Goal: Task Accomplishment & Management: Use online tool/utility

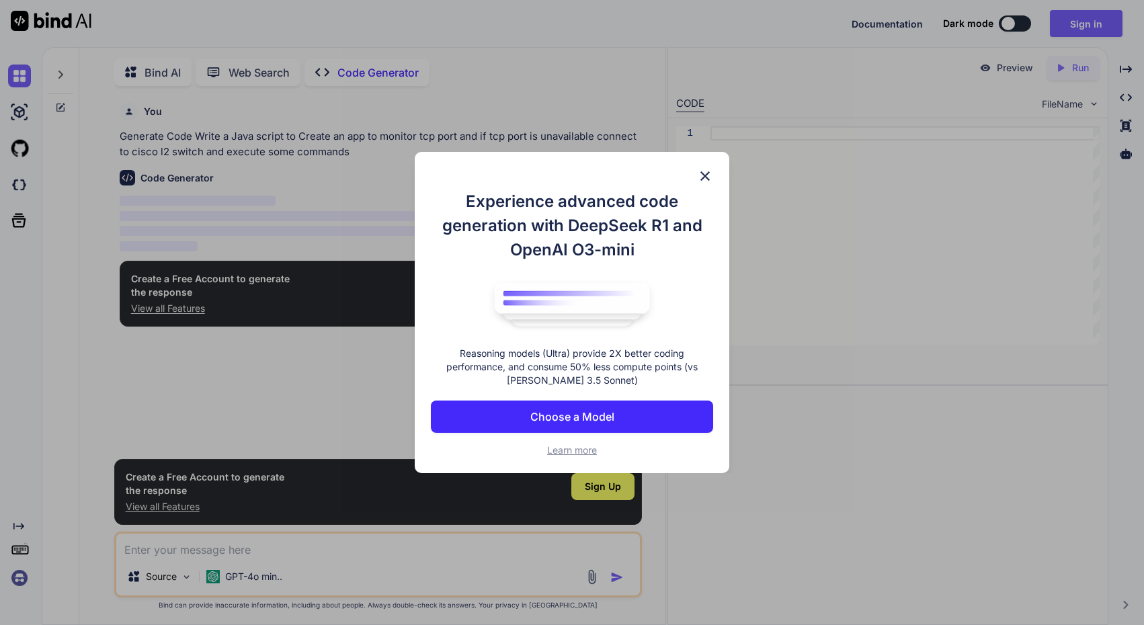
scroll to position [5, 0]
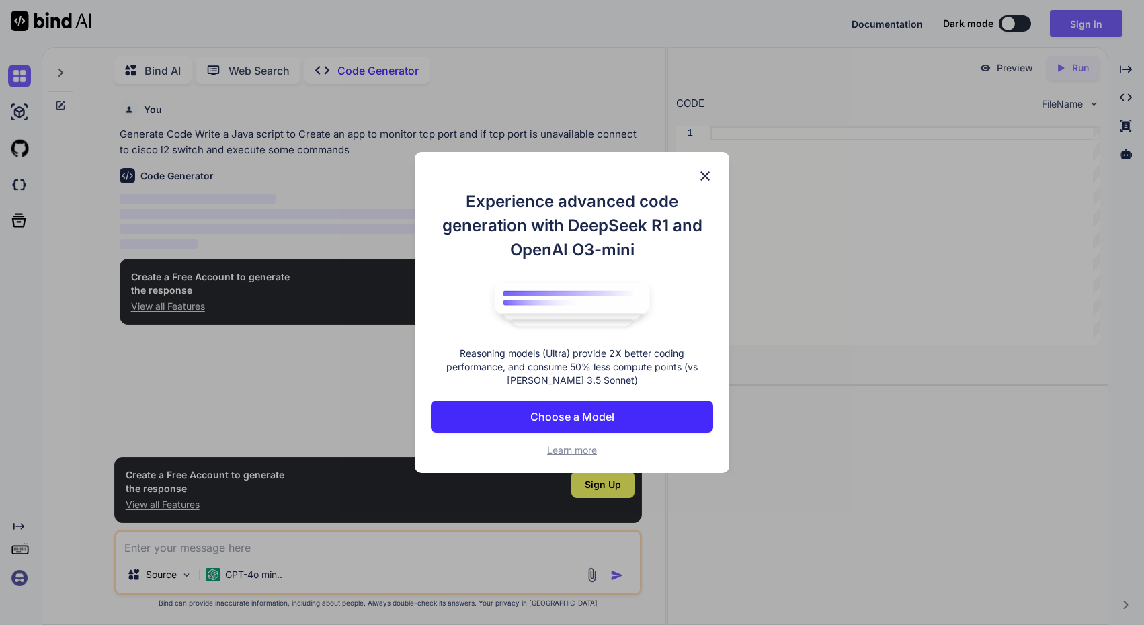
type textarea "x"
click at [703, 171] on img at bounding box center [705, 176] width 16 height 16
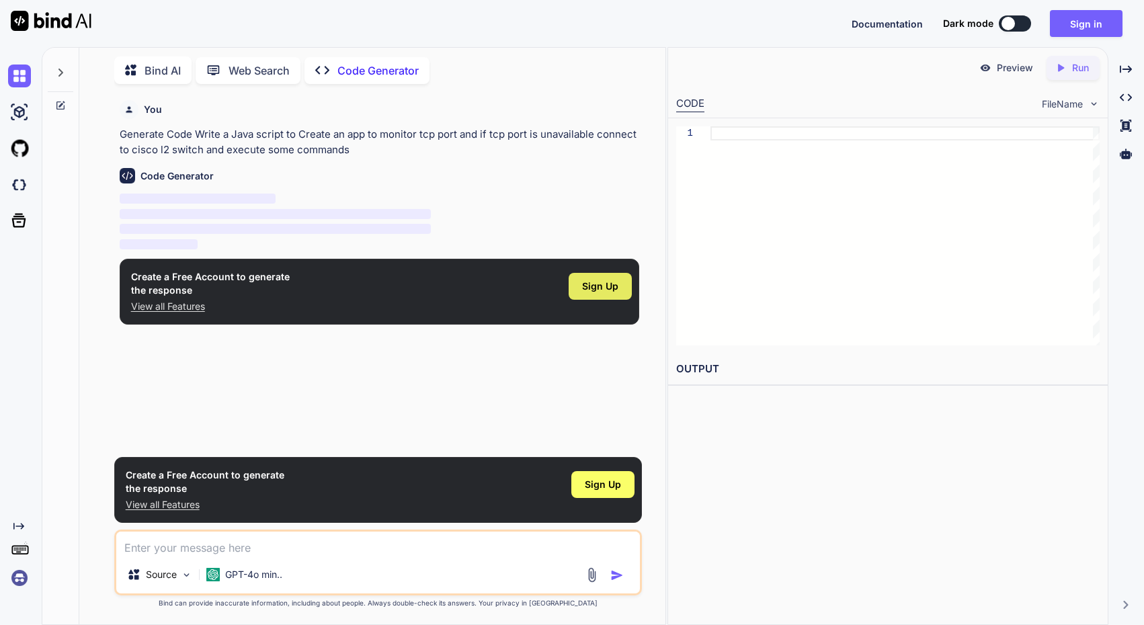
click at [598, 290] on span "Sign Up" at bounding box center [600, 286] width 36 height 13
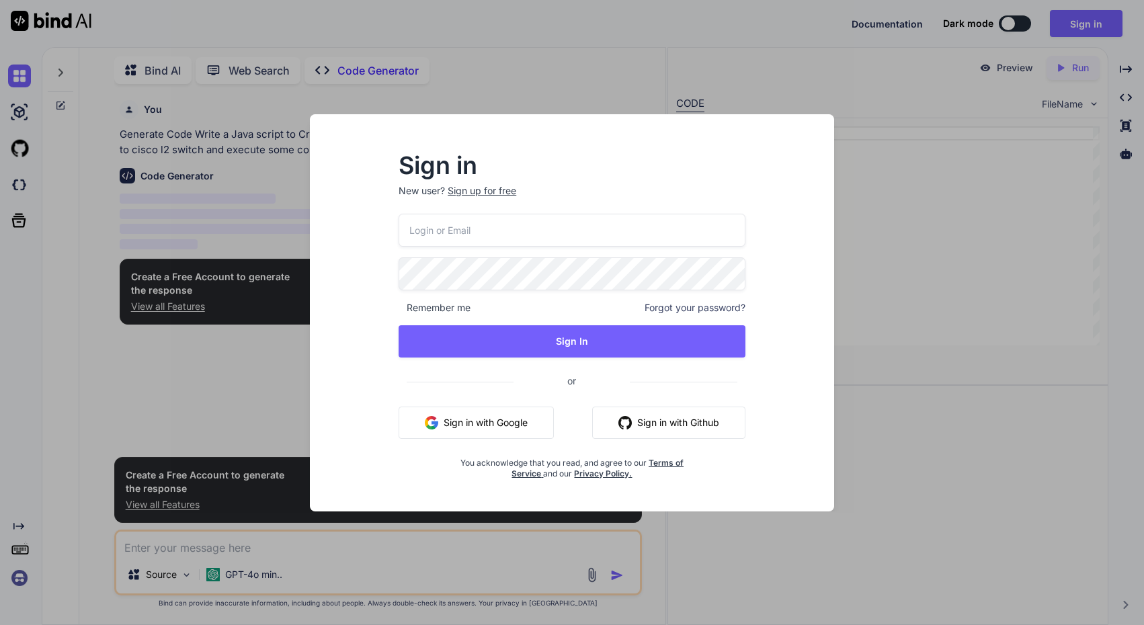
click at [493, 416] on button "Sign in with Google" at bounding box center [476, 423] width 155 height 32
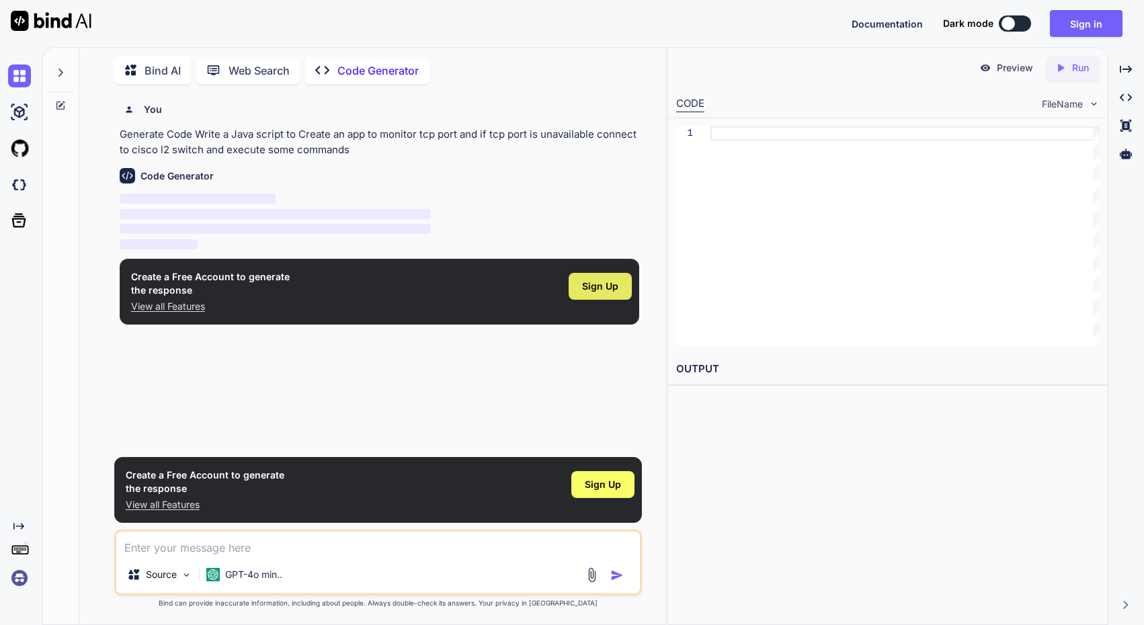
click at [604, 285] on span "Sign Up" at bounding box center [600, 286] width 36 height 13
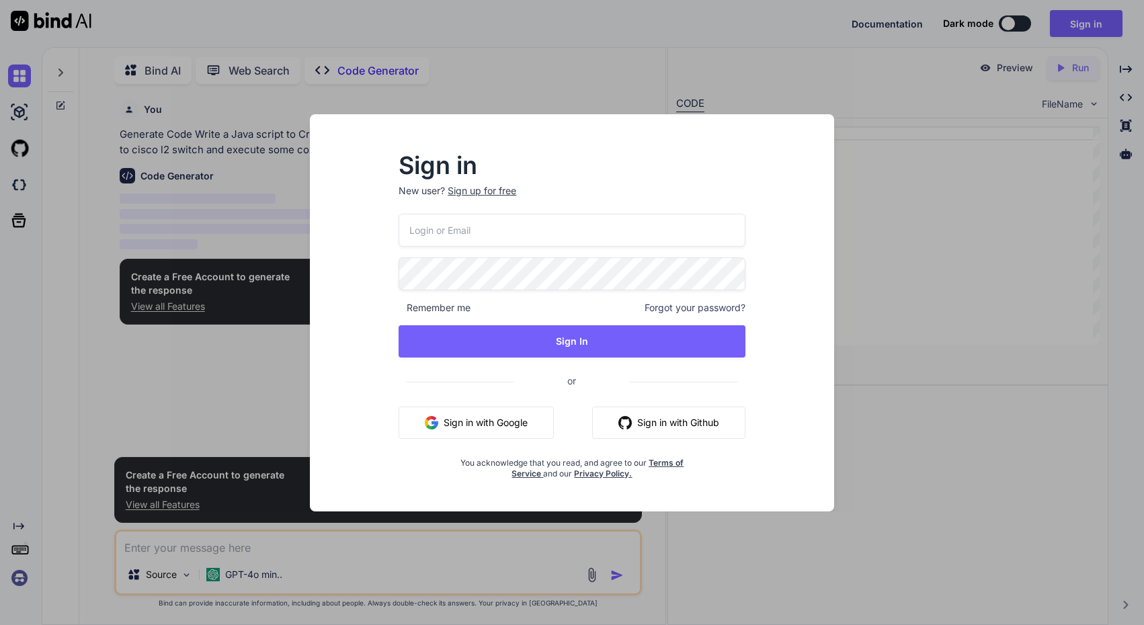
click at [668, 422] on button "Sign in with Github" at bounding box center [668, 423] width 153 height 32
click at [880, 403] on div "Sign in New user? Sign up for free Remember me Forgot your password? Sign In or…" at bounding box center [572, 312] width 1144 height 625
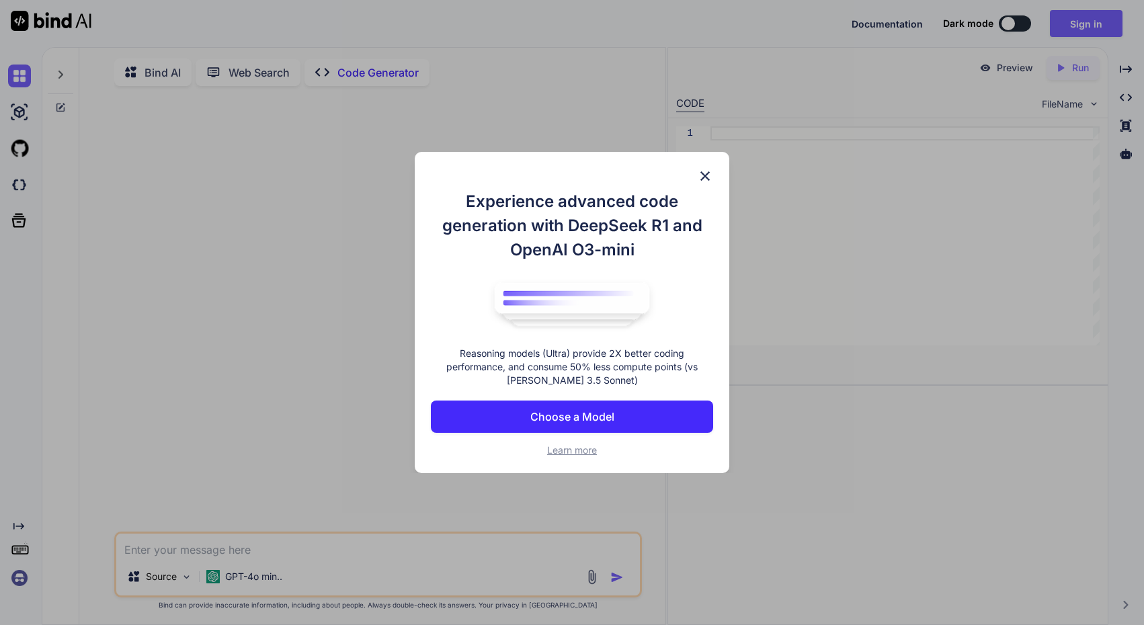
click at [707, 171] on img at bounding box center [705, 176] width 16 height 16
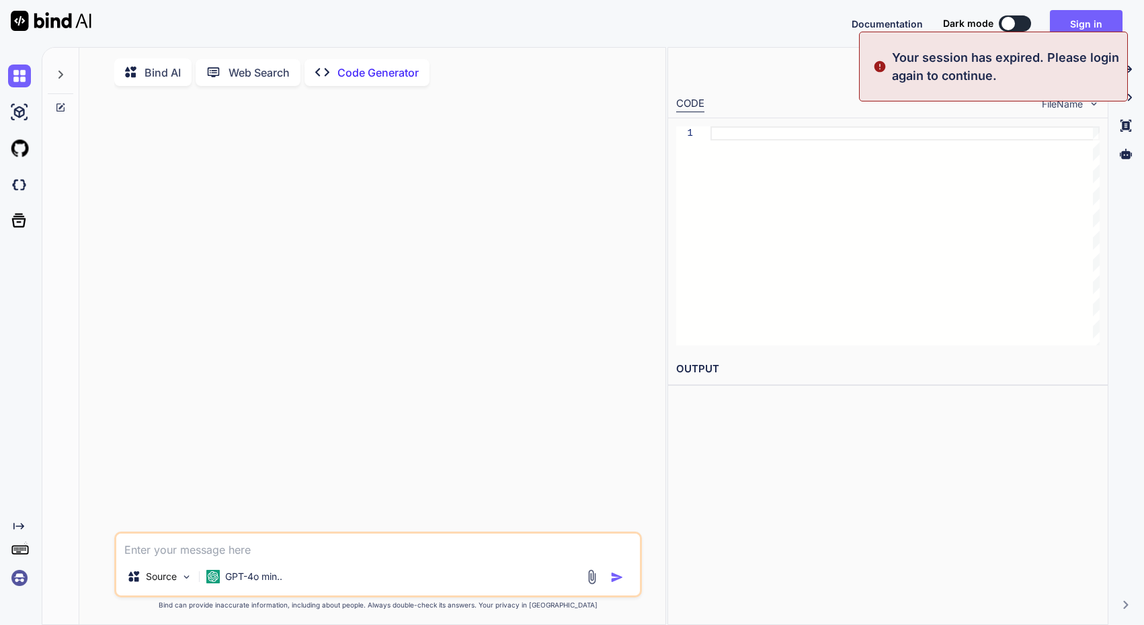
type textarea "x"
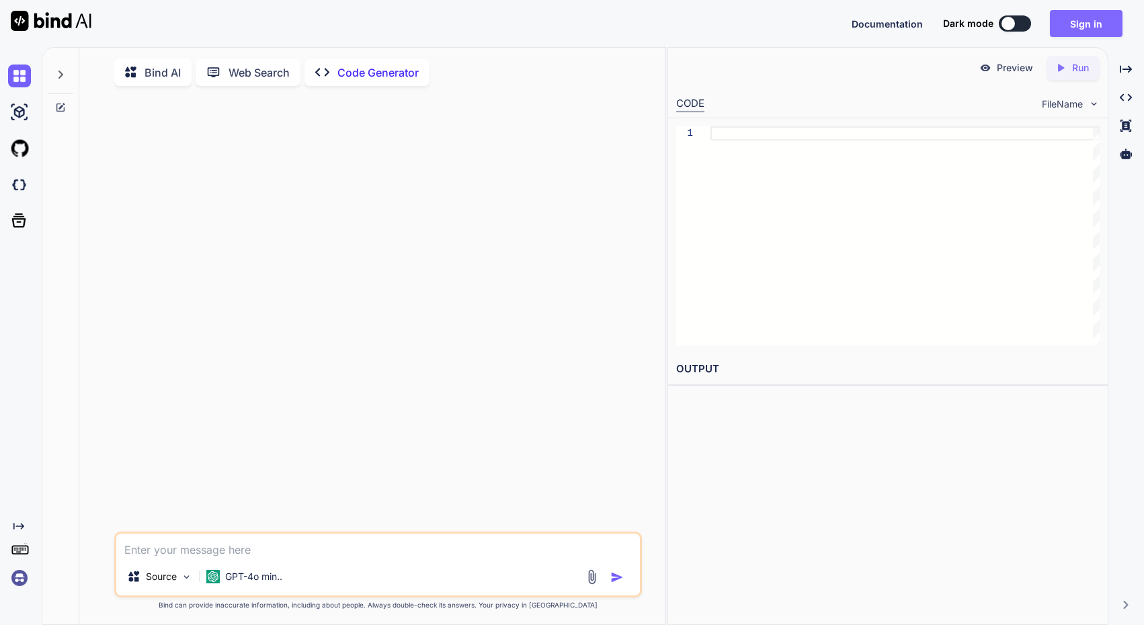
click at [1084, 26] on button "Sign in" at bounding box center [1086, 23] width 73 height 27
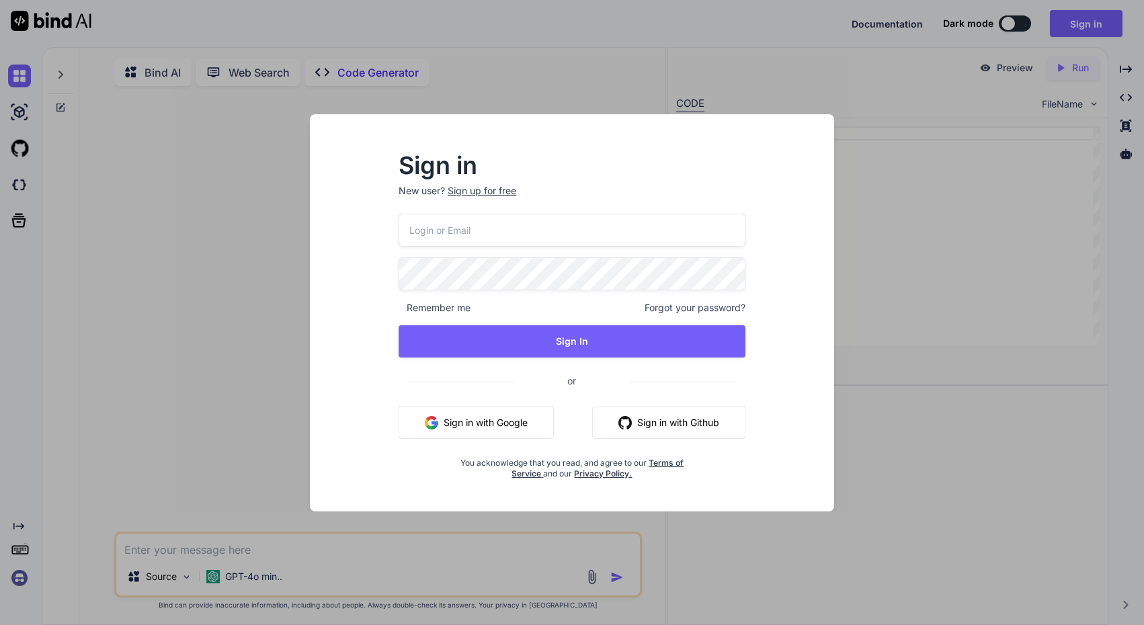
click at [700, 419] on button "Sign in with Github" at bounding box center [668, 423] width 153 height 32
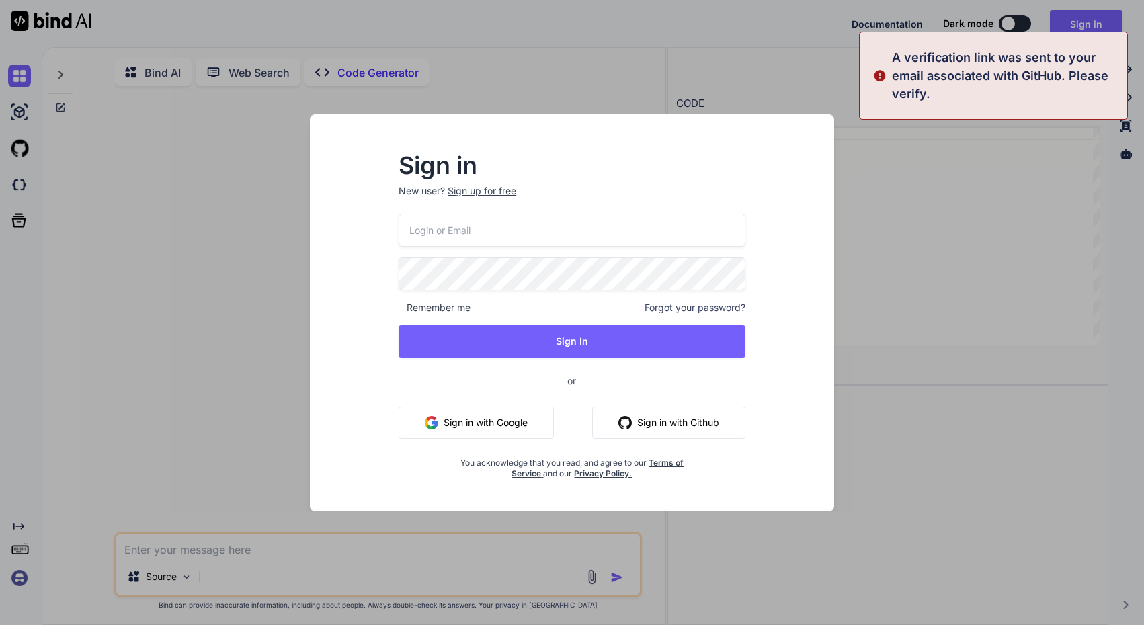
click at [560, 237] on input "email" at bounding box center [572, 230] width 347 height 33
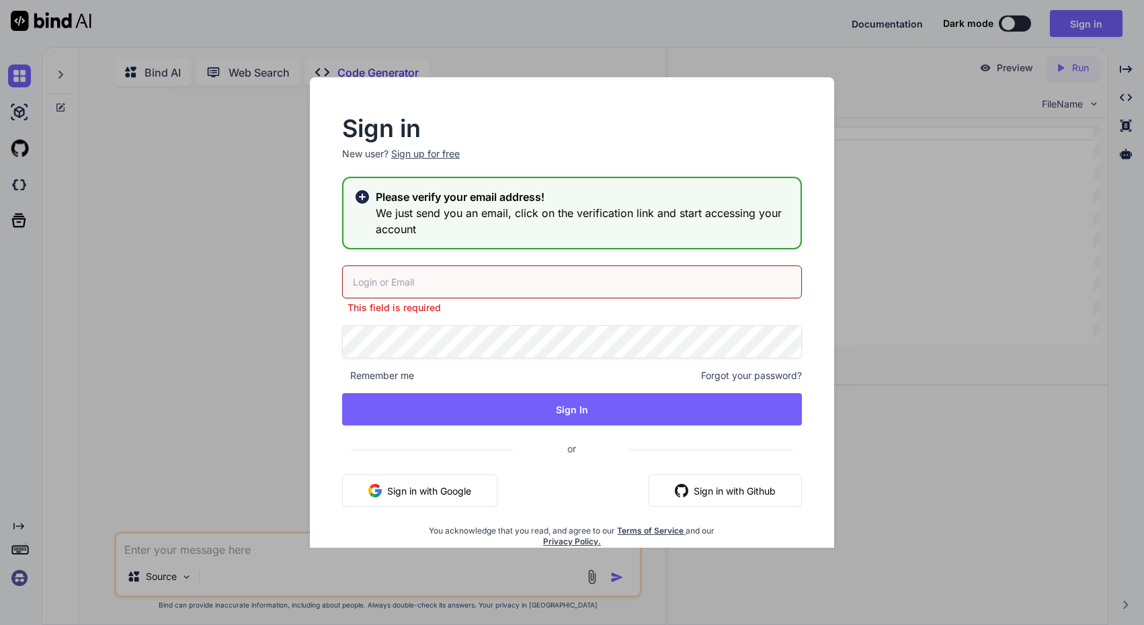
click at [570, 205] on div "Sign in New user? Sign up for free Please verify your email address! We just se…" at bounding box center [572, 333] width 503 height 430
click at [500, 278] on input "email" at bounding box center [572, 282] width 460 height 33
click at [545, 259] on div "Sign in New user? Sign up for free Please verify your email address! We just se…" at bounding box center [572, 333] width 503 height 430
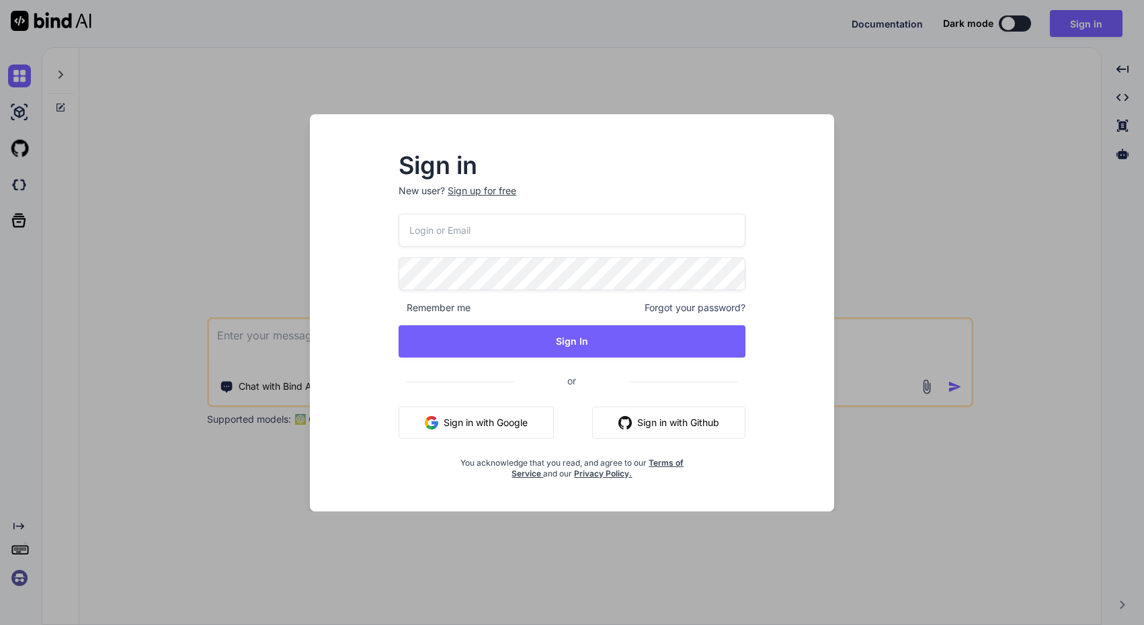
click at [347, 123] on div "Sign in New user? Sign up for free Remember me Forgot your password? Sign In or…" at bounding box center [572, 312] width 524 height 397
click at [455, 235] on input "email" at bounding box center [572, 230] width 347 height 33
click at [557, 189] on p "New user? Sign up for free" at bounding box center [572, 199] width 347 height 30
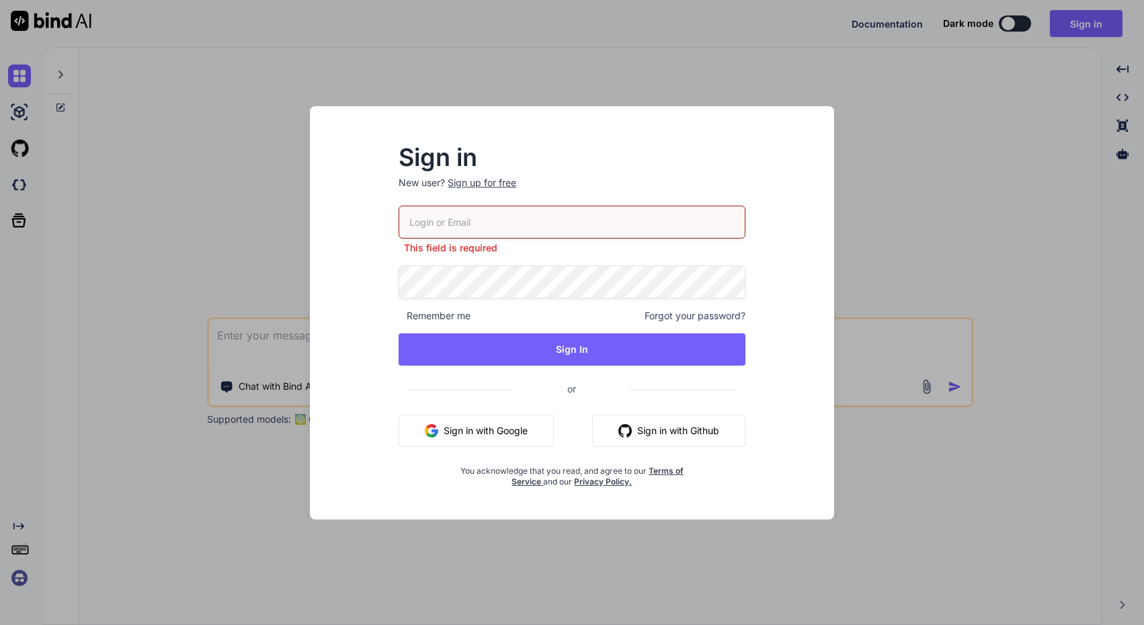
click at [586, 89] on div "Sign in New user? Sign up for free This field is required Remember me Forgot yo…" at bounding box center [572, 312] width 1144 height 625
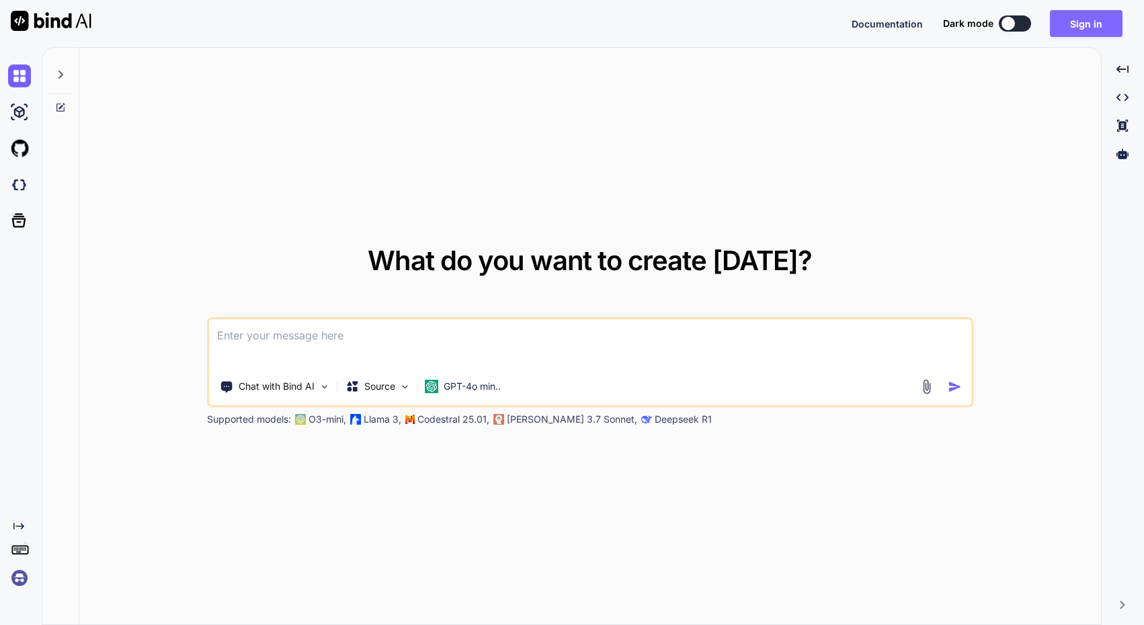
click at [1094, 15] on button "Sign in" at bounding box center [1086, 23] width 73 height 27
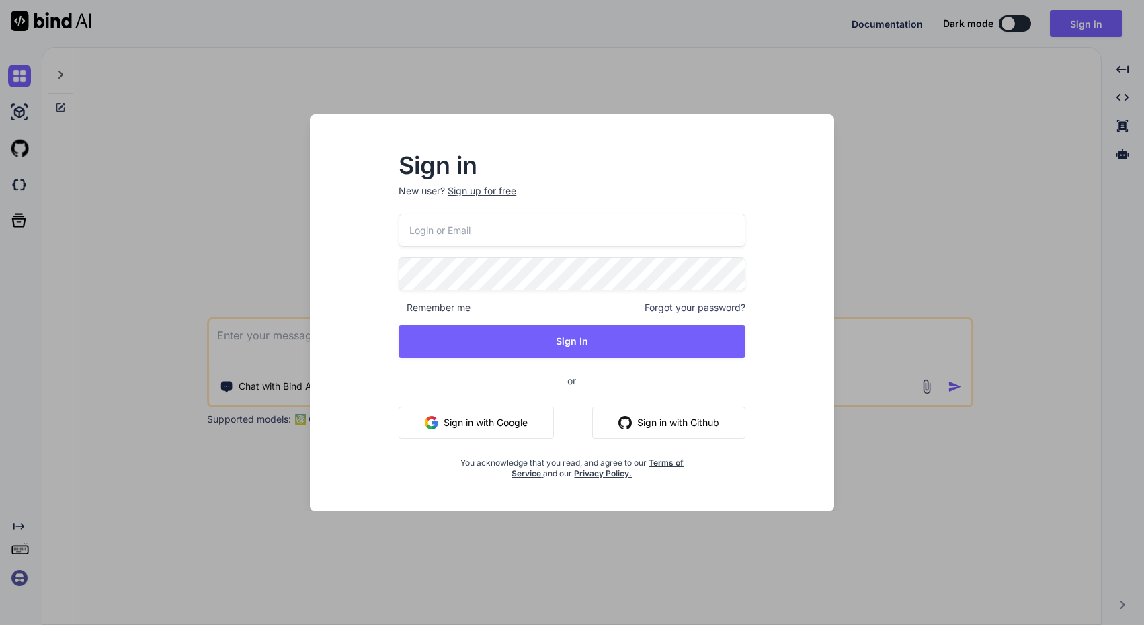
click at [670, 421] on button "Sign in with Github" at bounding box center [668, 423] width 153 height 32
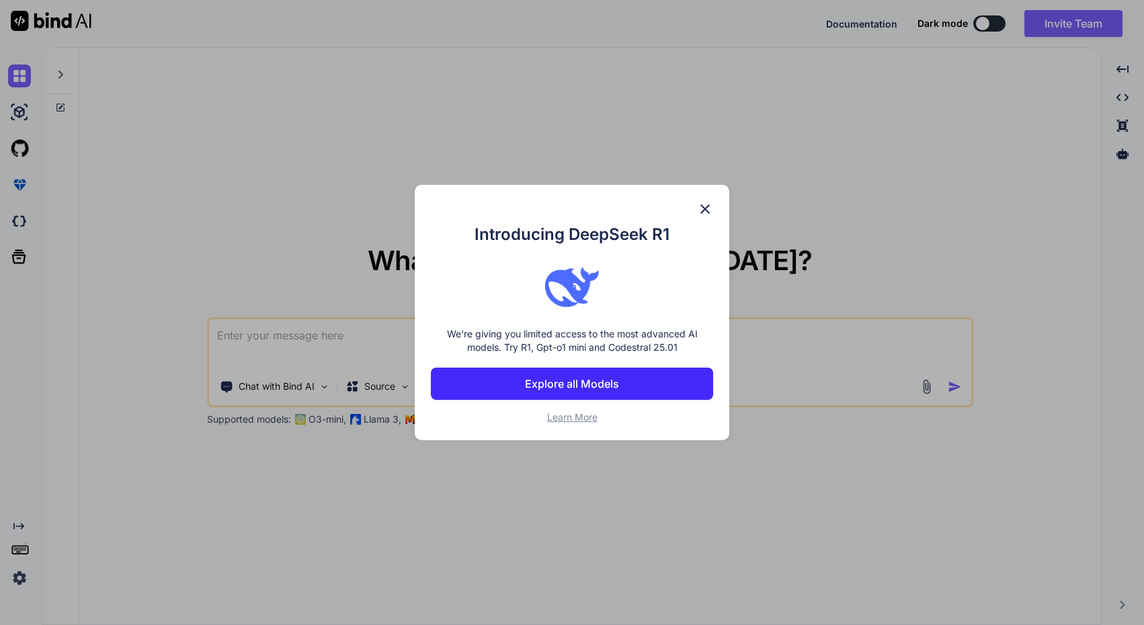
click at [705, 201] on img at bounding box center [705, 209] width 16 height 16
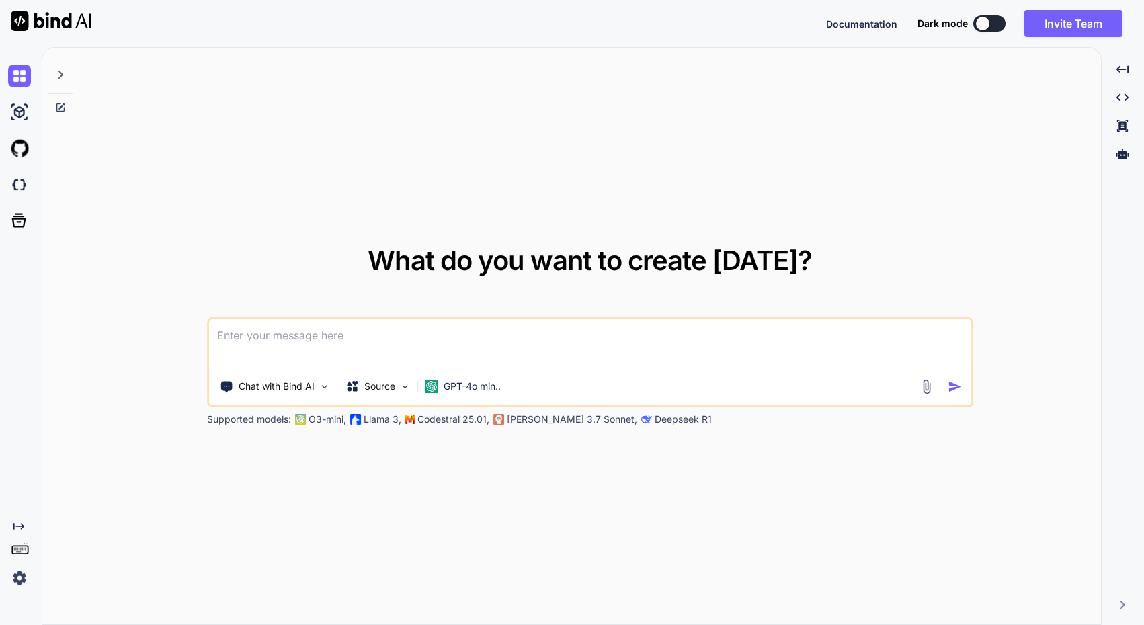
click at [441, 335] on textarea at bounding box center [590, 344] width 762 height 50
click at [327, 384] on img at bounding box center [324, 386] width 11 height 11
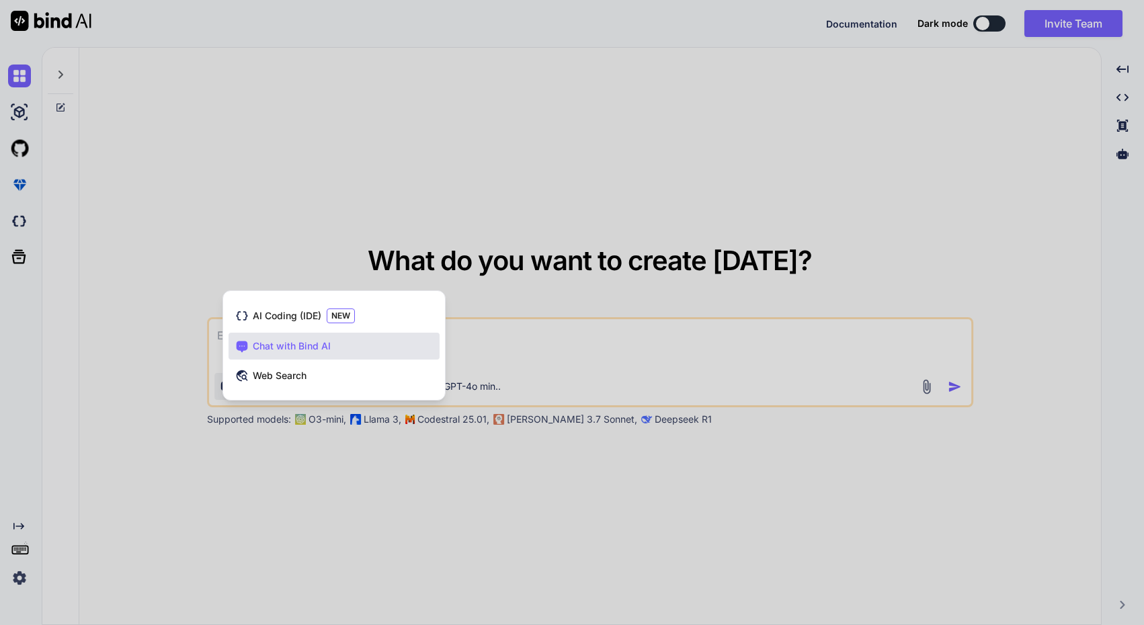
click at [287, 466] on div at bounding box center [572, 312] width 1144 height 625
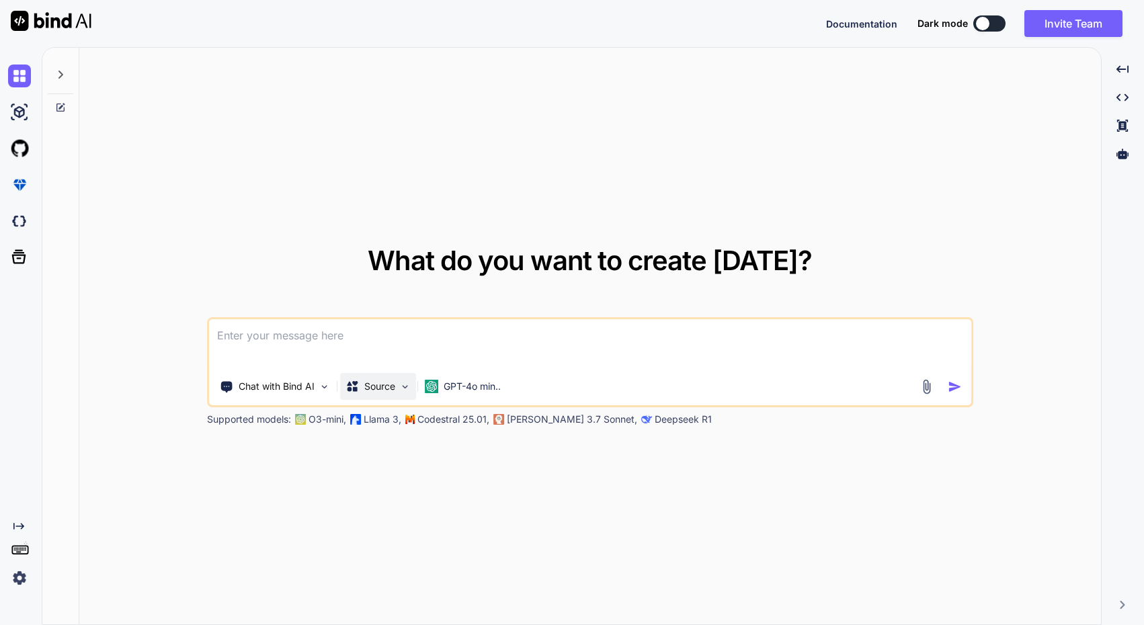
click at [407, 388] on img at bounding box center [404, 386] width 11 height 11
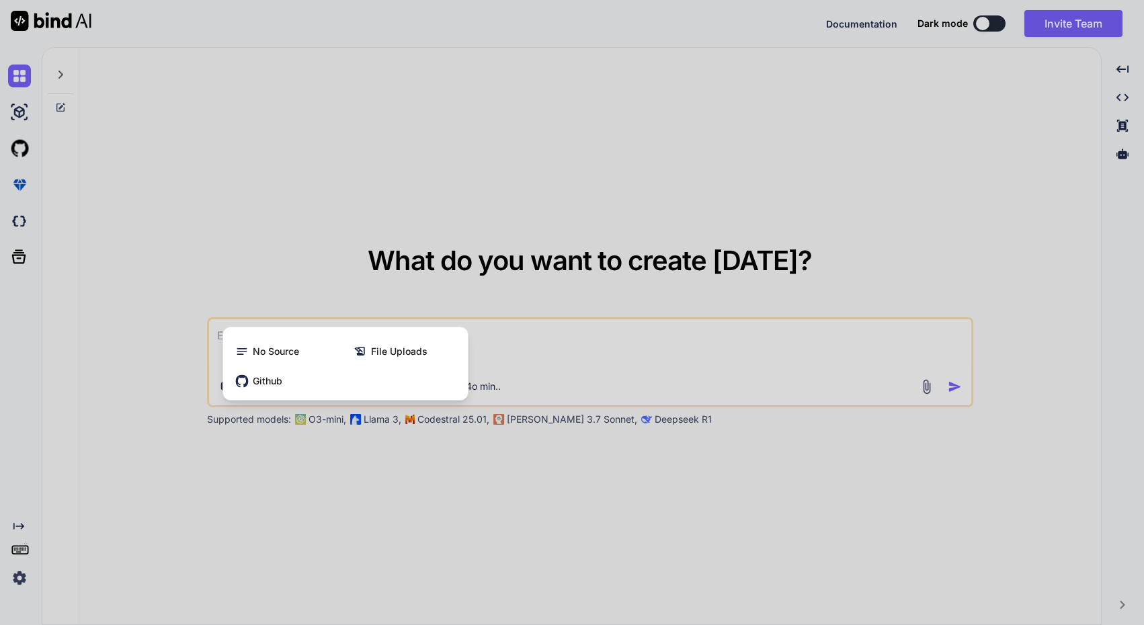
click at [391, 445] on div at bounding box center [572, 312] width 1144 height 625
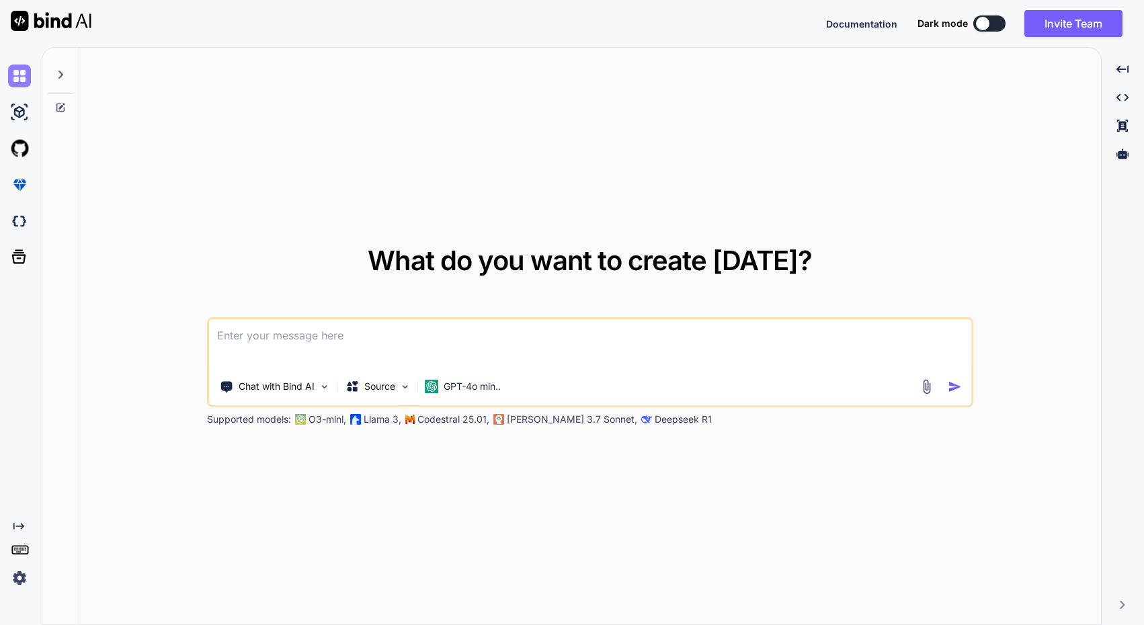
click at [26, 70] on img at bounding box center [19, 76] width 23 height 23
click at [65, 72] on icon at bounding box center [60, 74] width 11 height 11
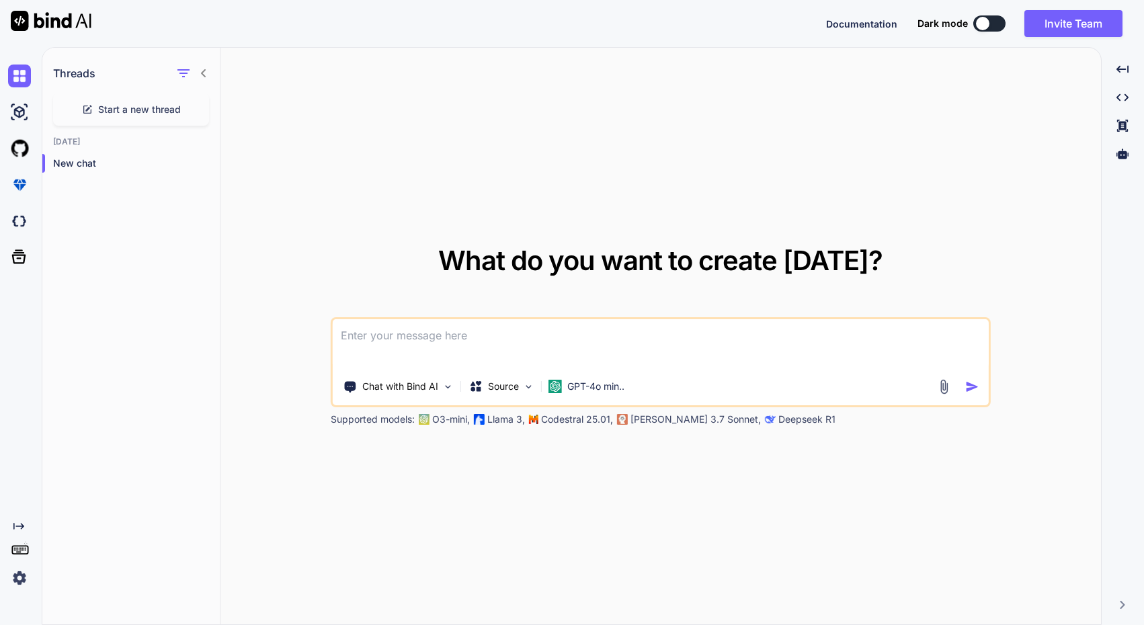
click at [383, 346] on textarea at bounding box center [661, 344] width 656 height 50
type textarea "help"
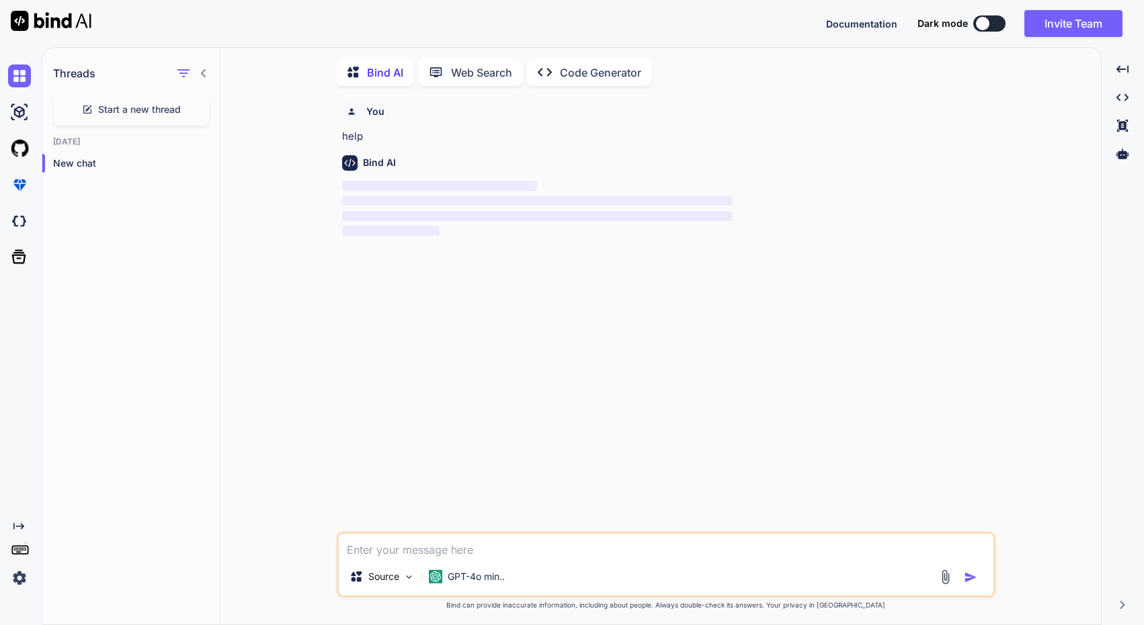
scroll to position [5, 0]
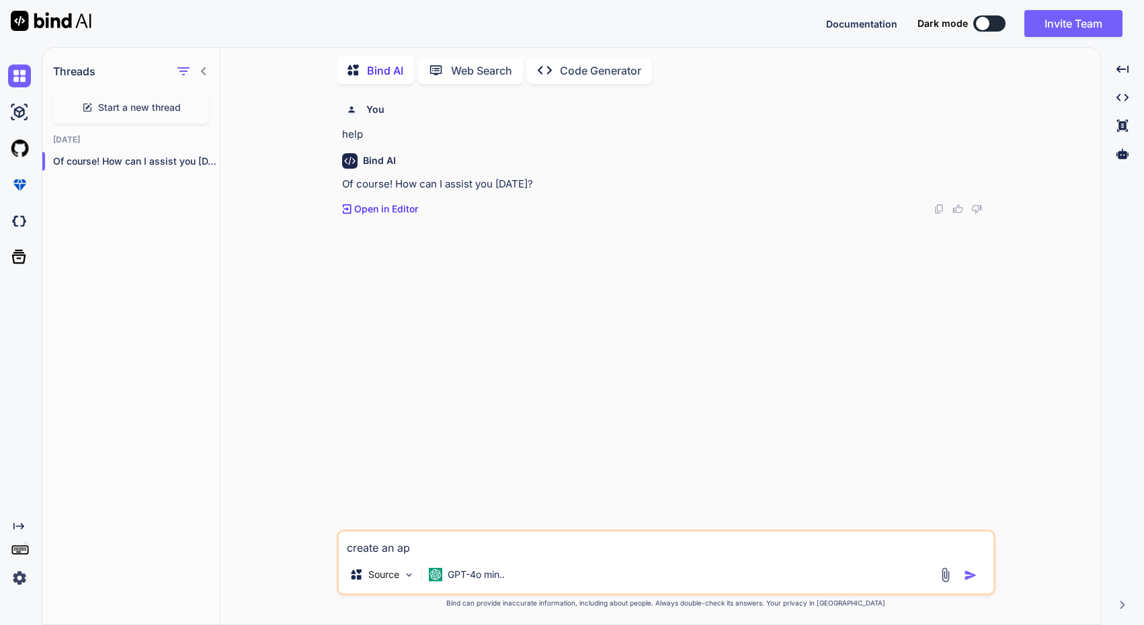
type textarea "create an app"
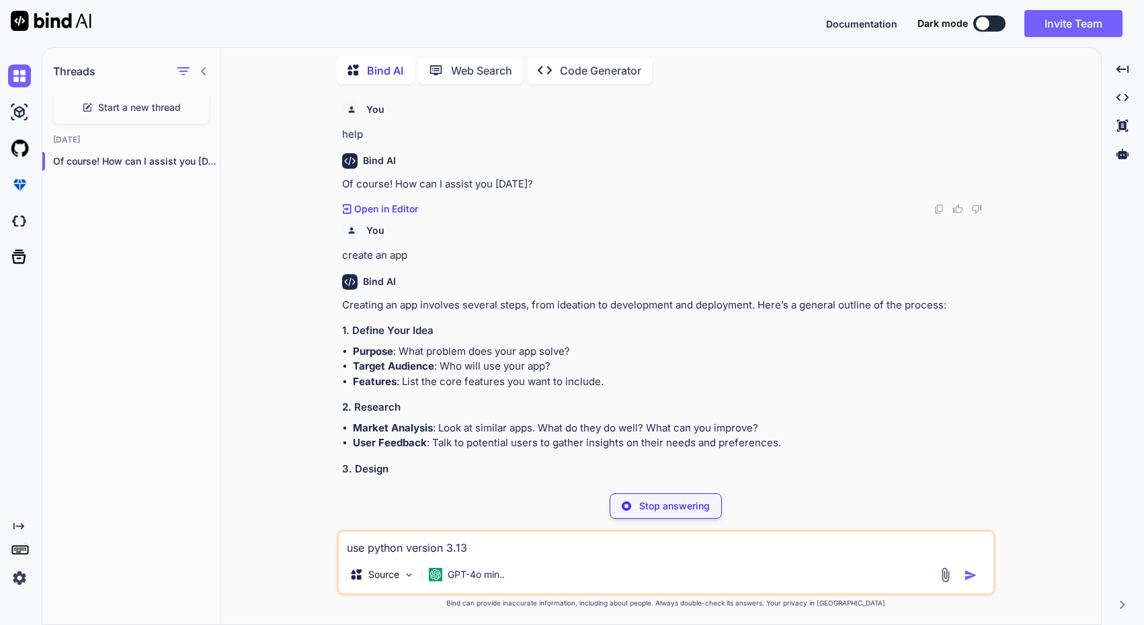
type textarea "use python version 3.13"
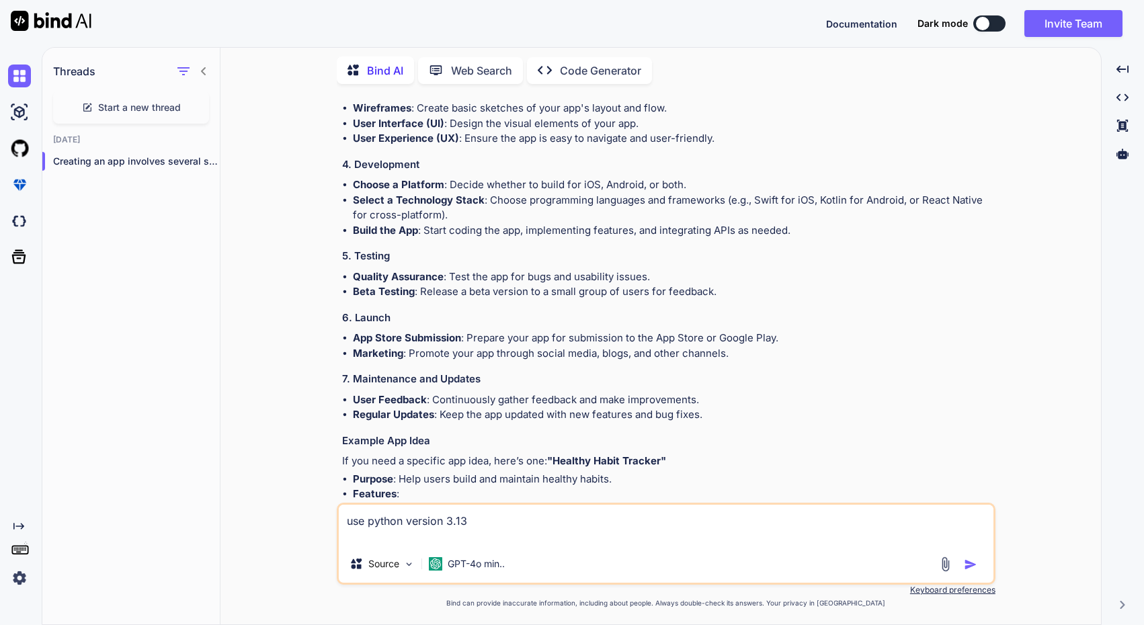
scroll to position [485, 0]
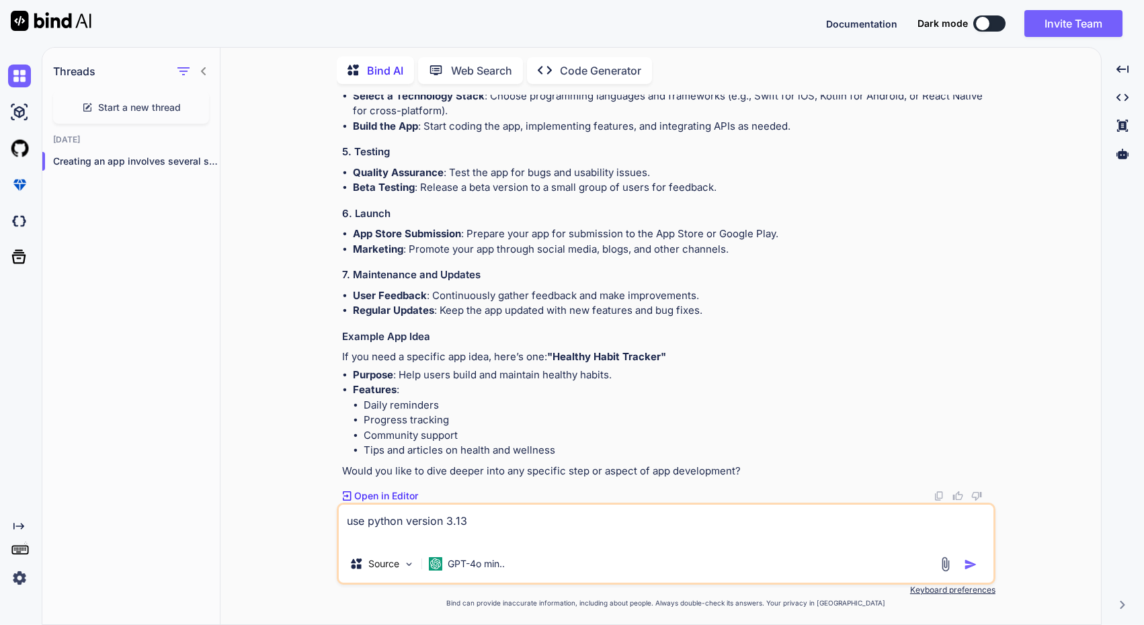
click at [518, 524] on textarea "use python version 3.13" at bounding box center [666, 525] width 655 height 40
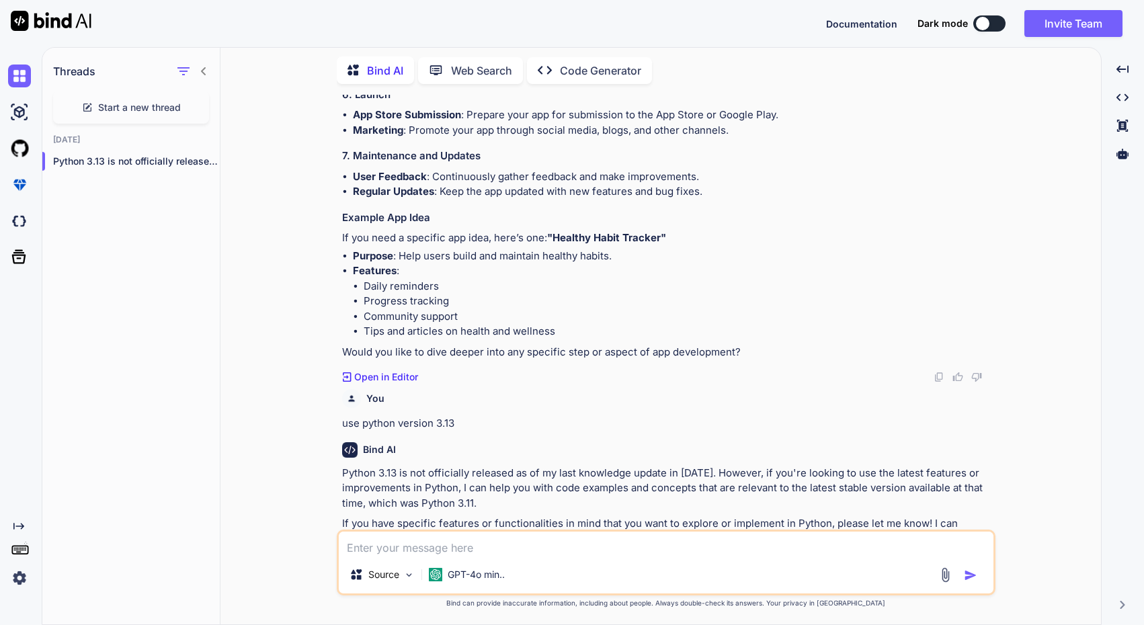
scroll to position [609, 0]
